Goal: Task Accomplishment & Management: Manage account settings

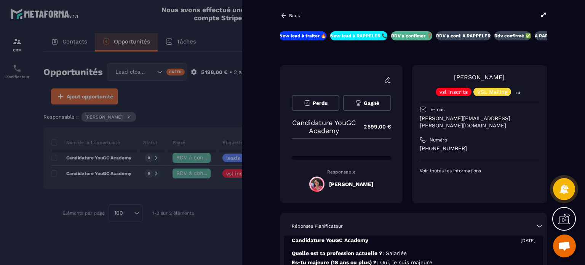
click at [292, 13] on p "Back" at bounding box center [294, 15] width 11 height 5
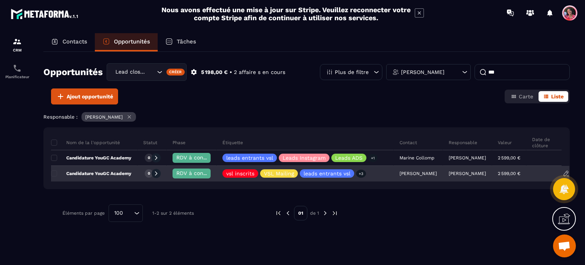
click at [192, 174] on span "RDV à confimer ❓" at bounding box center [200, 173] width 49 height 6
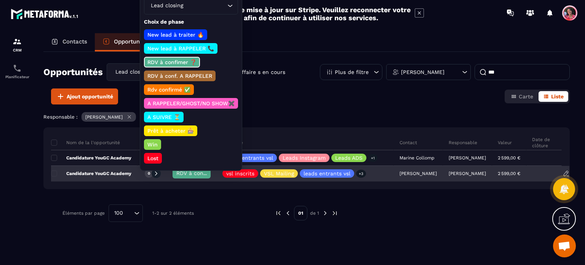
click at [192, 174] on span "RDV à confimer ❓" at bounding box center [200, 173] width 49 height 6
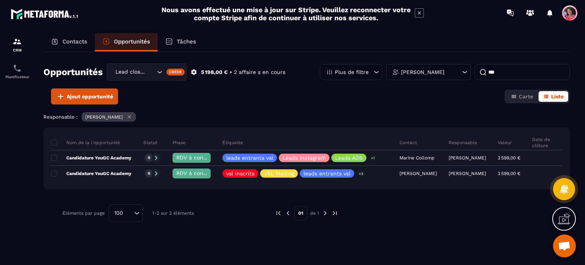
click at [69, 40] on p "Contacts" at bounding box center [74, 41] width 25 height 7
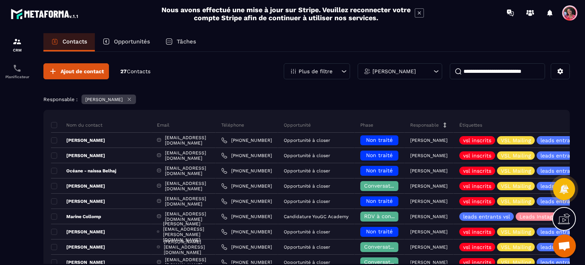
click at [465, 67] on input at bounding box center [497, 71] width 95 height 16
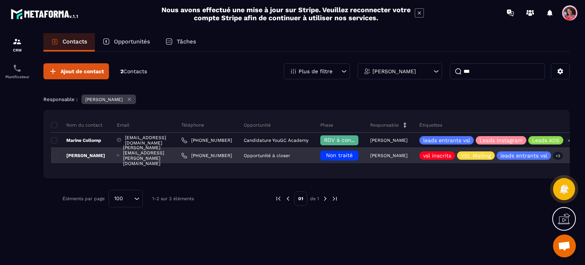
type input "***"
click at [353, 155] on span "Non traité" at bounding box center [339, 155] width 27 height 6
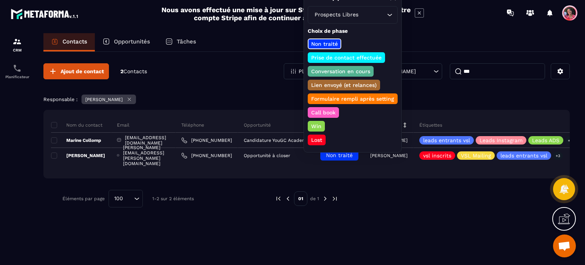
click at [359, 56] on p "Prise de contact effectuée" at bounding box center [346, 58] width 73 height 8
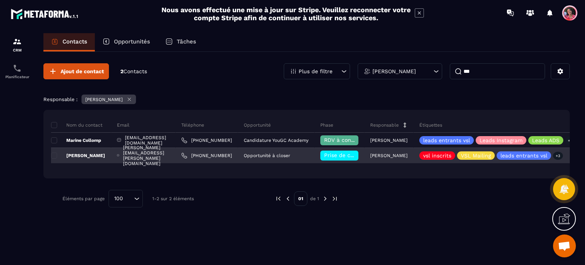
click at [84, 155] on p "[PERSON_NAME]" at bounding box center [78, 155] width 54 height 6
